Goal: Task Accomplishment & Management: Manage account settings

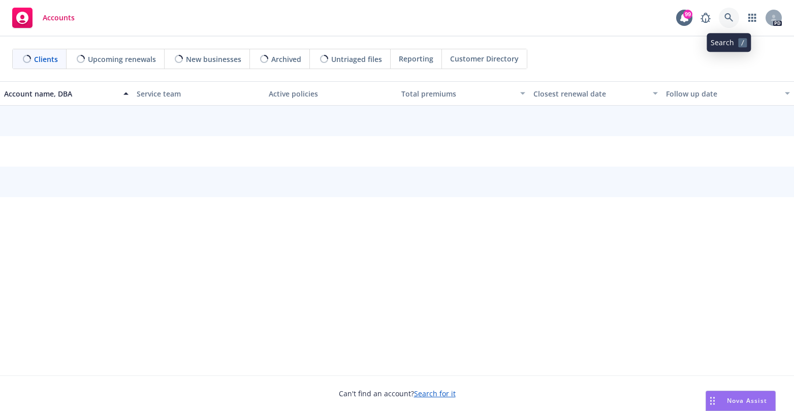
click at [731, 18] on icon at bounding box center [728, 17] width 9 height 9
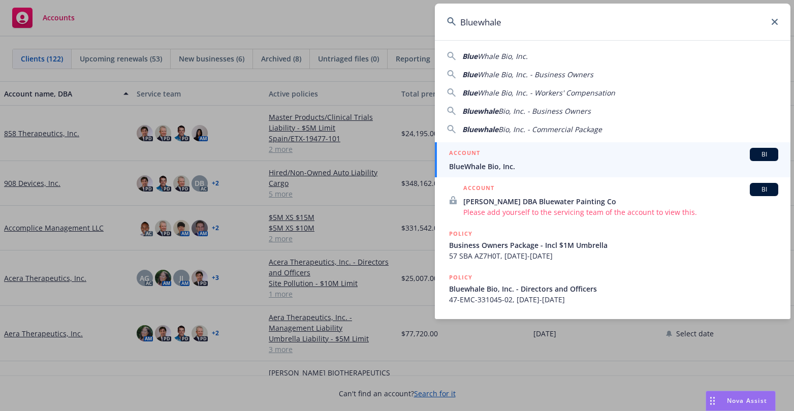
type input "Bluewhale"
click at [499, 166] on span "BlueWhale Bio, Inc." at bounding box center [613, 166] width 329 height 11
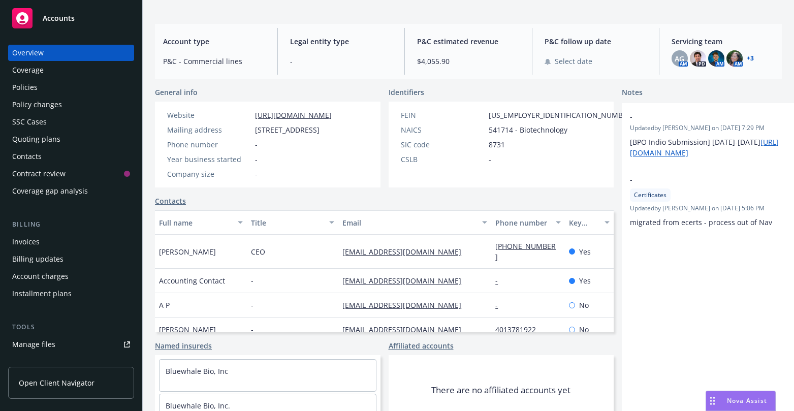
scroll to position [102, 0]
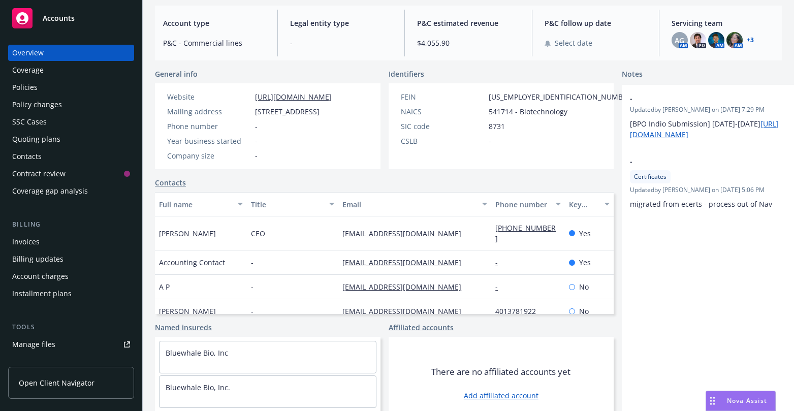
click at [178, 188] on link "Contacts" at bounding box center [170, 182] width 31 height 11
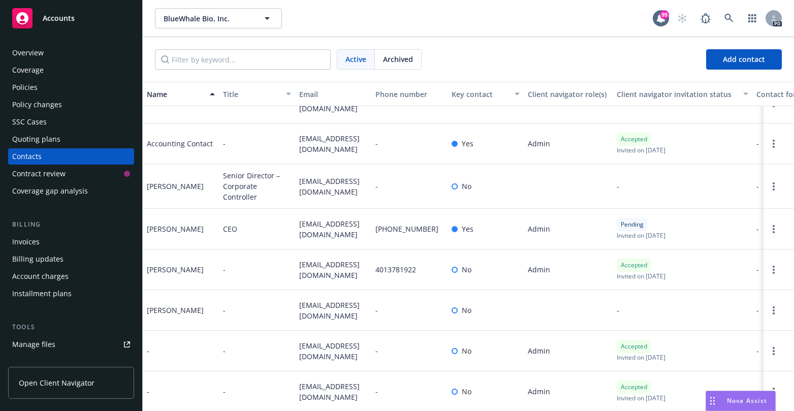
scroll to position [36, 0]
click at [734, 63] on span "Add contact" at bounding box center [744, 59] width 42 height 10
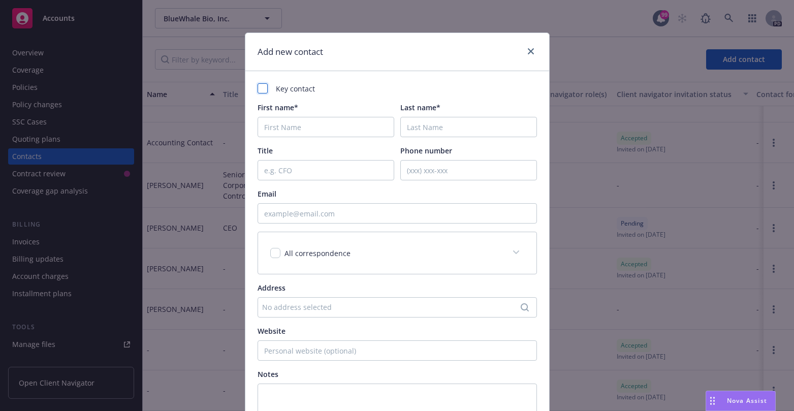
click at [259, 89] on div at bounding box center [262, 88] width 10 height 10
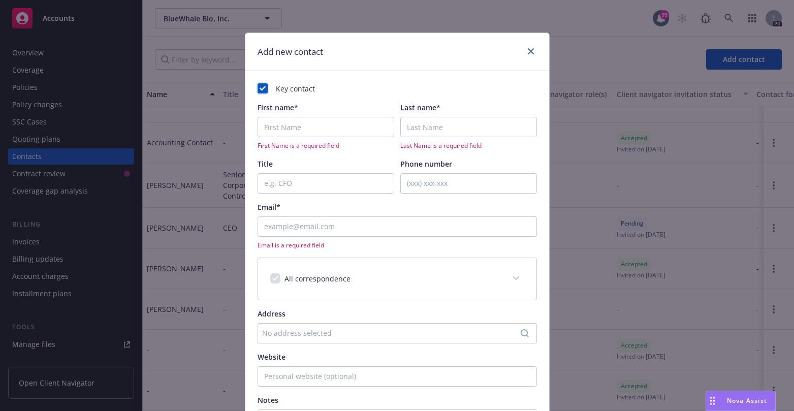
checkbox input "true"
click at [280, 130] on input "First name*" at bounding box center [325, 127] width 137 height 20
type input "[PERSON_NAME]"
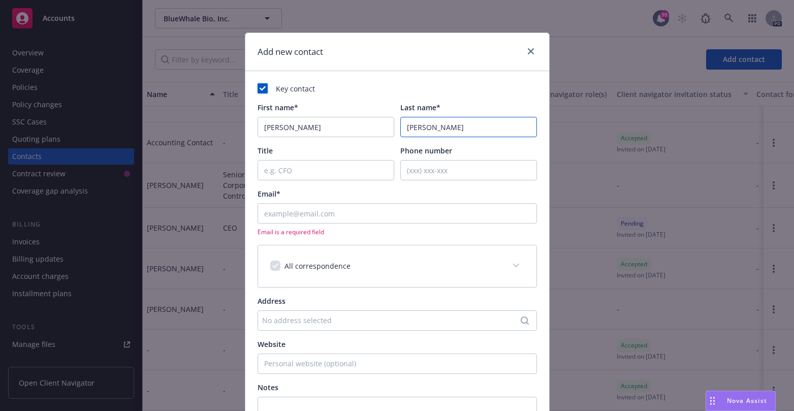
type input "[PERSON_NAME]"
click at [269, 214] on input "Email*" at bounding box center [396, 213] width 279 height 20
click at [266, 211] on input "Email*" at bounding box center [396, 213] width 279 height 20
paste input "Cindy Guo <cguo@bluewhale.bio>"
drag, startPoint x: 299, startPoint y: 213, endPoint x: 347, endPoint y: 196, distance: 51.1
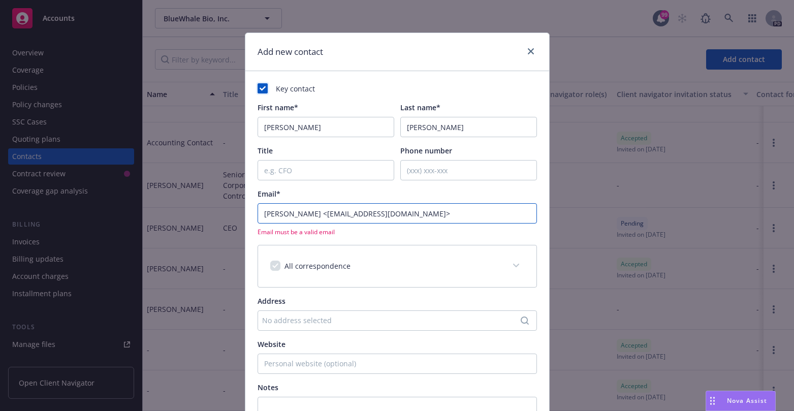
click at [300, 213] on input "Cindy Guo <cguo@bluewhale.bio>" at bounding box center [396, 213] width 279 height 20
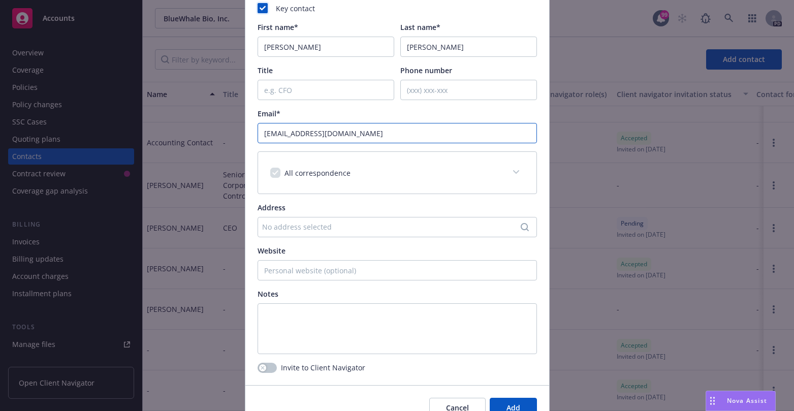
scroll to position [133, 0]
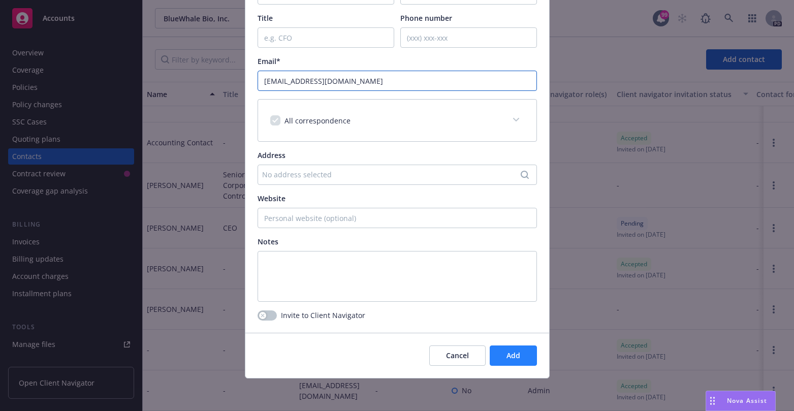
type input "Ccguo@bluewhale.bio"
click at [506, 352] on span "Add" at bounding box center [513, 355] width 14 height 10
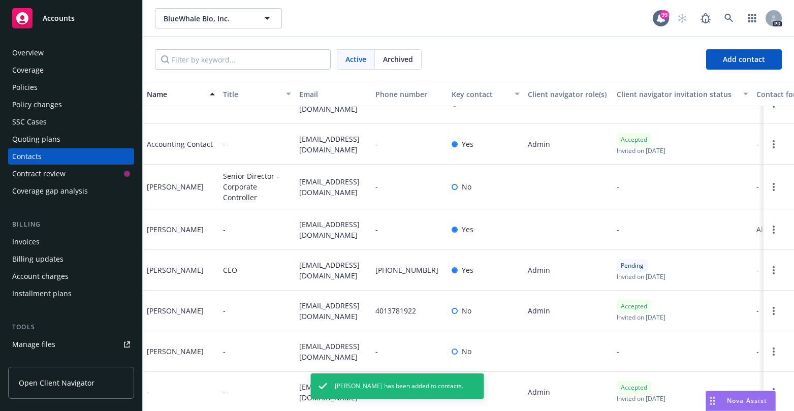
scroll to position [0, 0]
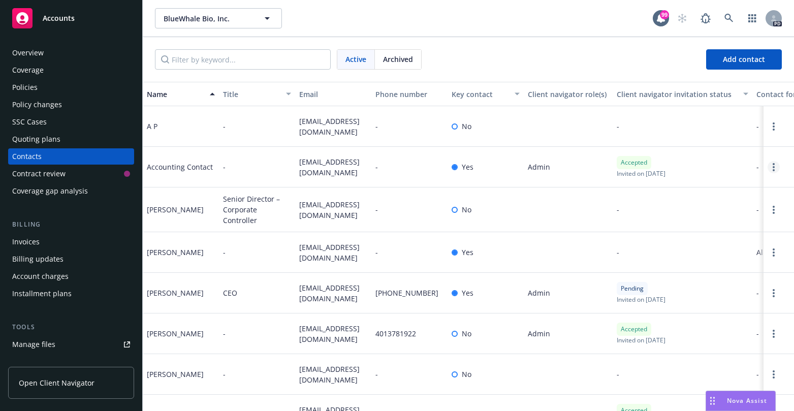
click at [772, 164] on circle "Open options" at bounding box center [773, 164] width 2 height 2
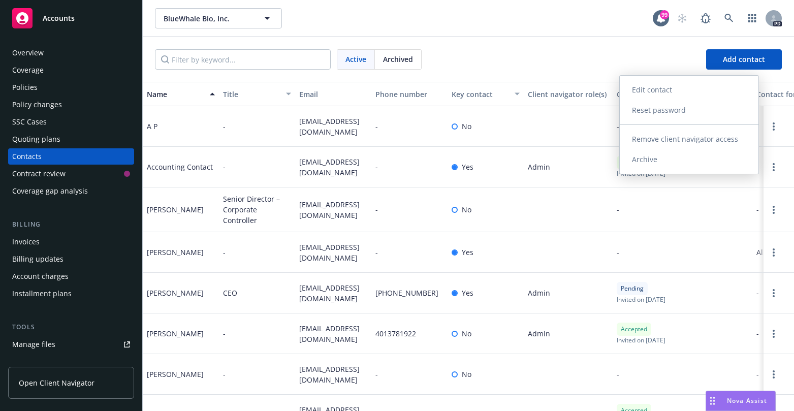
click at [637, 88] on link "Edit contact" at bounding box center [689, 90] width 139 height 20
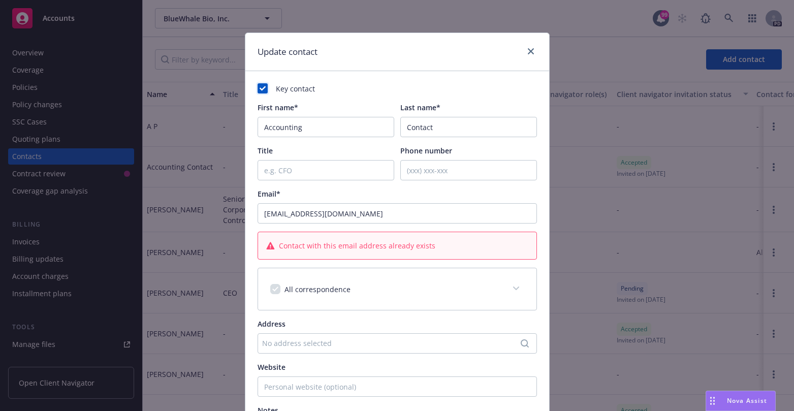
click at [257, 87] on rect at bounding box center [262, 88] width 10 height 10
click at [528, 50] on icon "close" at bounding box center [531, 51] width 6 height 6
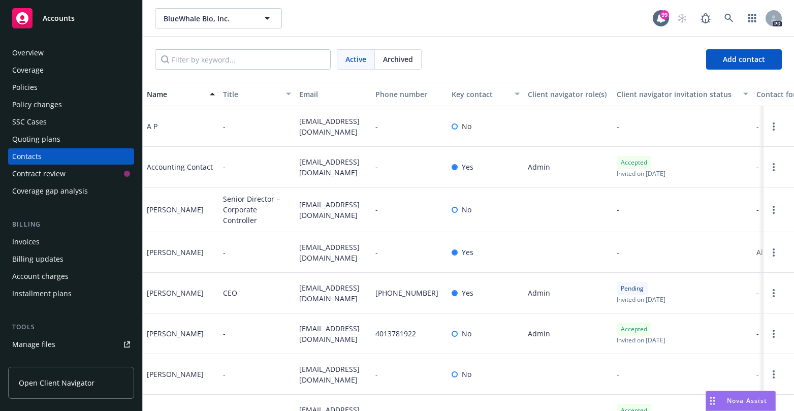
click at [47, 383] on span "Open Client Navigator" at bounding box center [57, 382] width 76 height 11
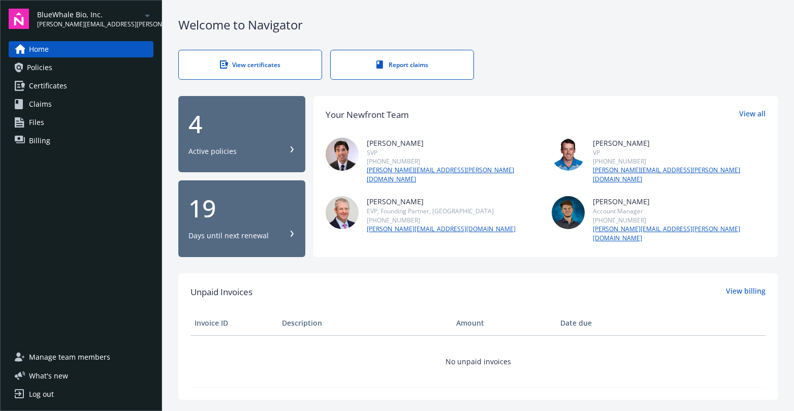
click at [70, 355] on span "Manage team members" at bounding box center [69, 357] width 81 height 16
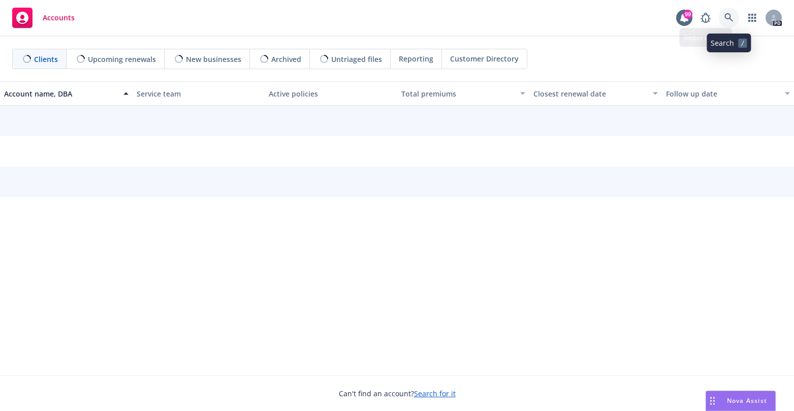
click at [729, 16] on icon at bounding box center [728, 17] width 9 height 9
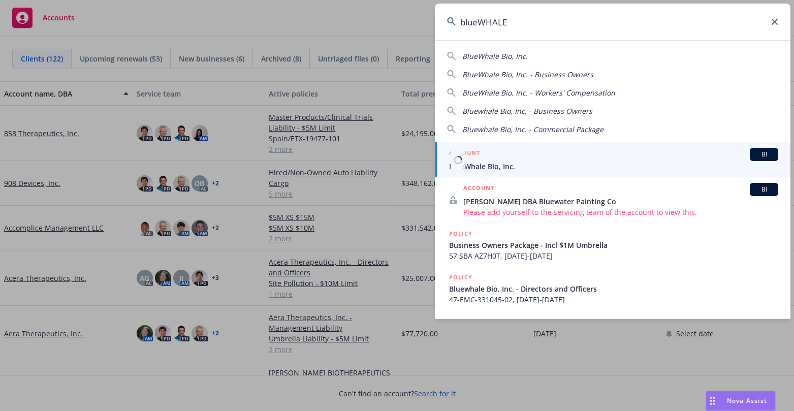
type input "blueWHALE"
click at [517, 168] on span "BlueWhale Bio, Inc." at bounding box center [613, 166] width 329 height 11
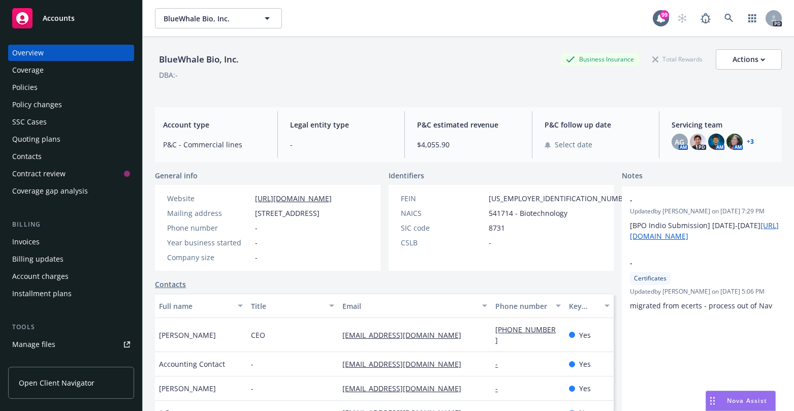
click at [86, 382] on span "Open Client Navigator" at bounding box center [57, 382] width 76 height 11
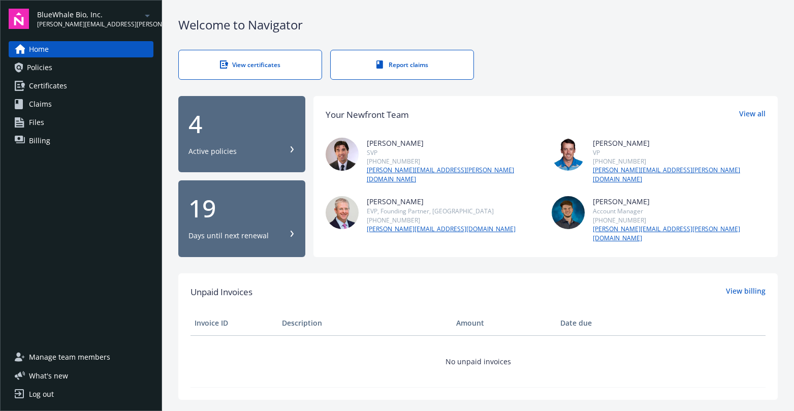
click at [72, 359] on span "Manage team members" at bounding box center [69, 357] width 81 height 16
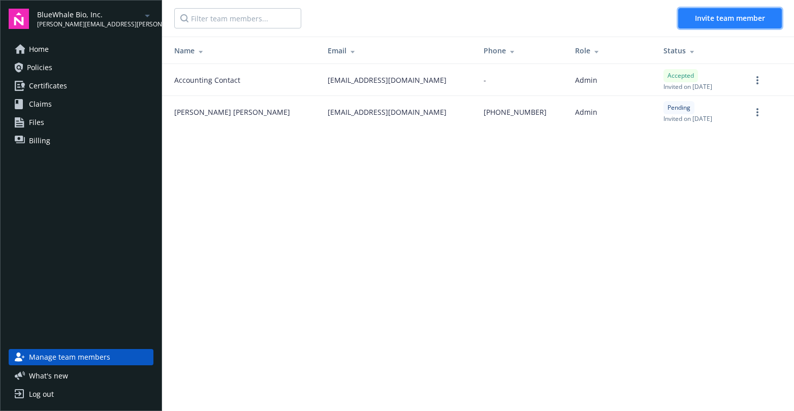
click at [717, 18] on span "Invite team member" at bounding box center [730, 18] width 70 height 10
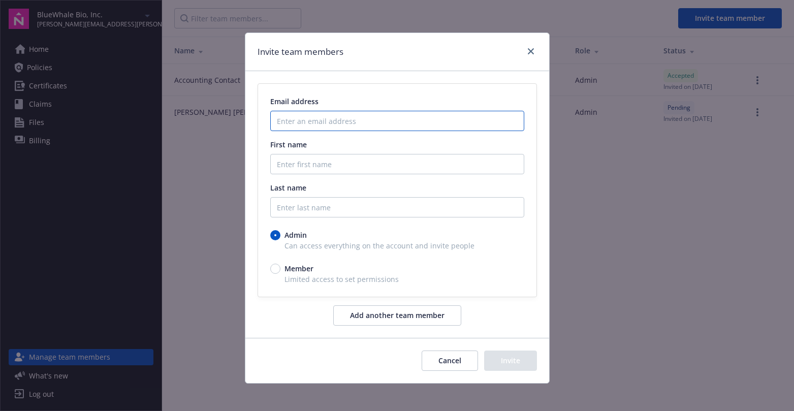
click at [318, 118] on input "Enter an email address" at bounding box center [397, 121] width 254 height 20
click at [284, 118] on input "Enter an email address" at bounding box center [397, 121] width 254 height 20
paste input "[EMAIL_ADDRESS][DOMAIN_NAME]"
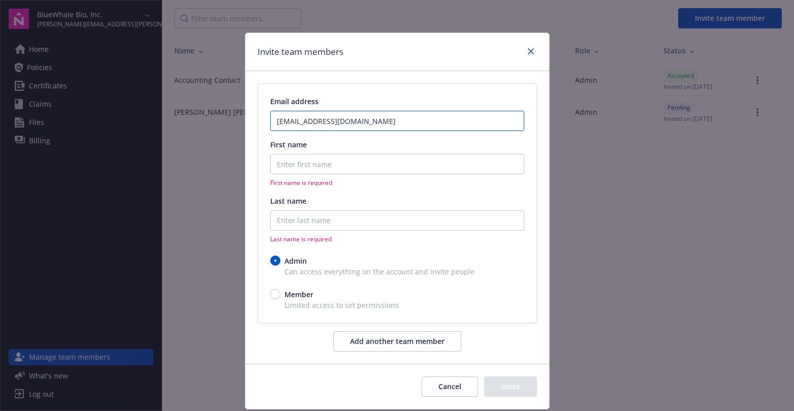
type input "[EMAIL_ADDRESS][DOMAIN_NAME]"
click at [285, 163] on input "First name" at bounding box center [397, 164] width 254 height 20
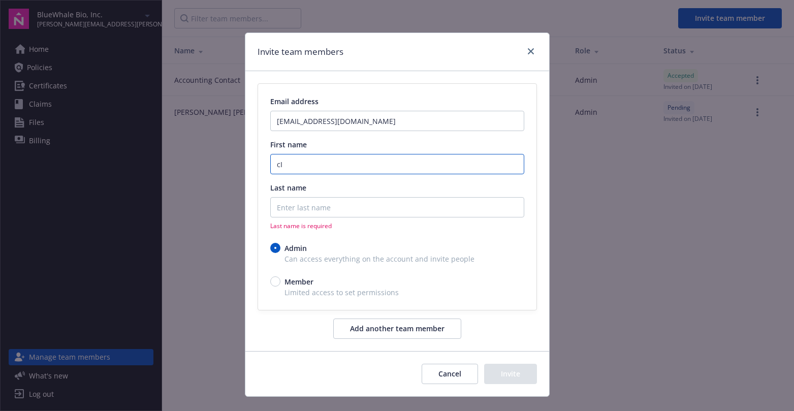
type input "c"
type input "[PERSON_NAME]"
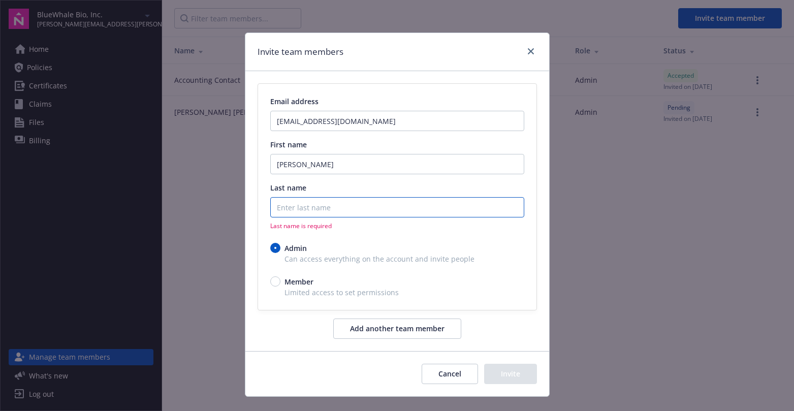
click at [279, 204] on input "Last name" at bounding box center [397, 207] width 254 height 20
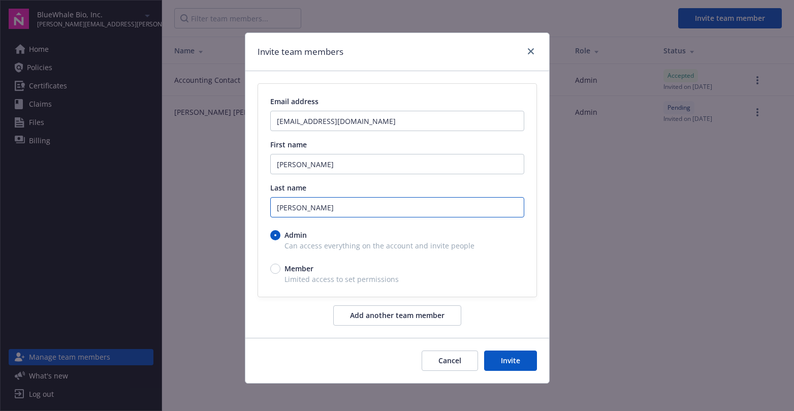
type input "[PERSON_NAME]"
click at [499, 360] on button "Invite" at bounding box center [510, 360] width 53 height 20
